Goal: Check status: Check status

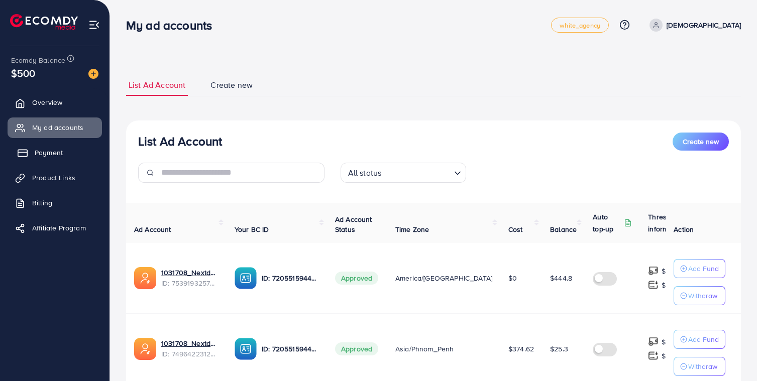
click at [64, 155] on link "Payment" at bounding box center [55, 153] width 94 height 20
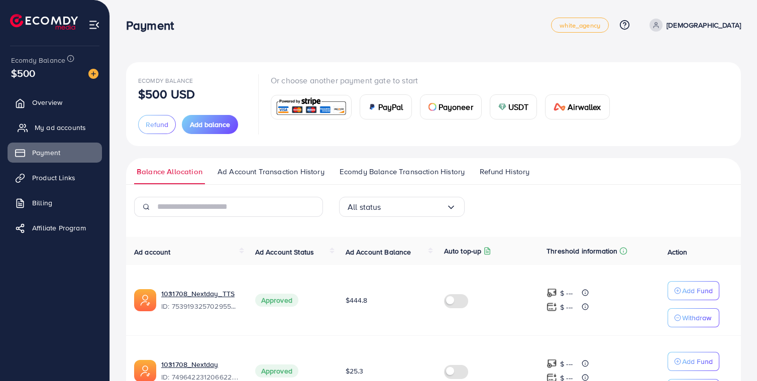
click at [61, 129] on span "My ad accounts" at bounding box center [60, 128] width 51 height 10
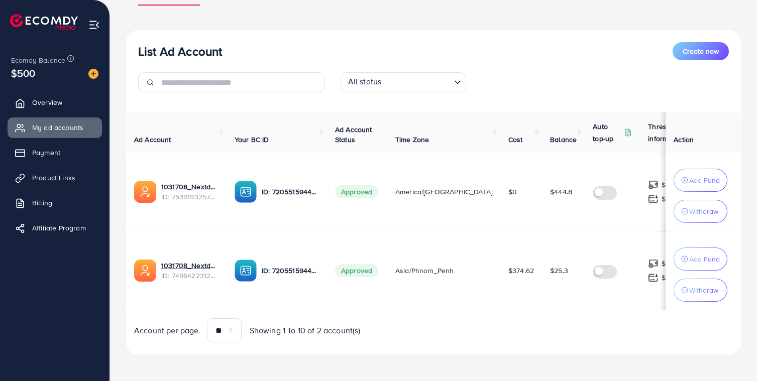
scroll to position [99, 0]
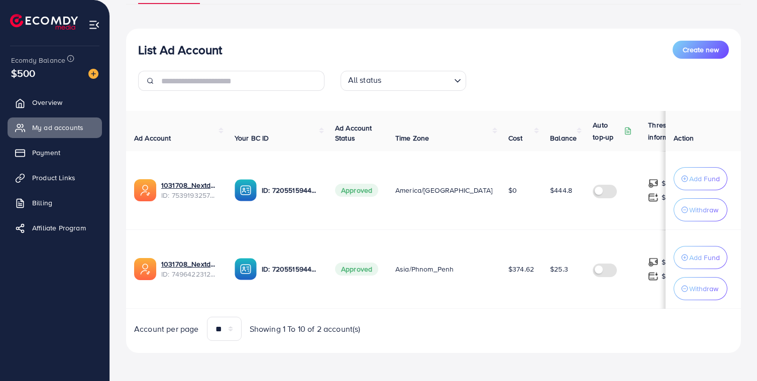
drag, startPoint x: 314, startPoint y: 303, endPoint x: 438, endPoint y: 302, distance: 124.1
click at [423, 303] on tr "1031708_Nextday ID: 7496422312066220048 ID: 7205515944947466242 Approved Asia/P…" at bounding box center [458, 269] width 665 height 79
click at [542, 297] on td "$25.3" at bounding box center [563, 269] width 43 height 79
drag, startPoint x: 524, startPoint y: 303, endPoint x: 412, endPoint y: 303, distance: 111.0
click at [412, 303] on tr "1031708_Nextday ID: 7496422312066220048 ID: 7205515944947466242 Approved Asia/P…" at bounding box center [458, 269] width 665 height 79
